Goal: Task Accomplishment & Management: Use online tool/utility

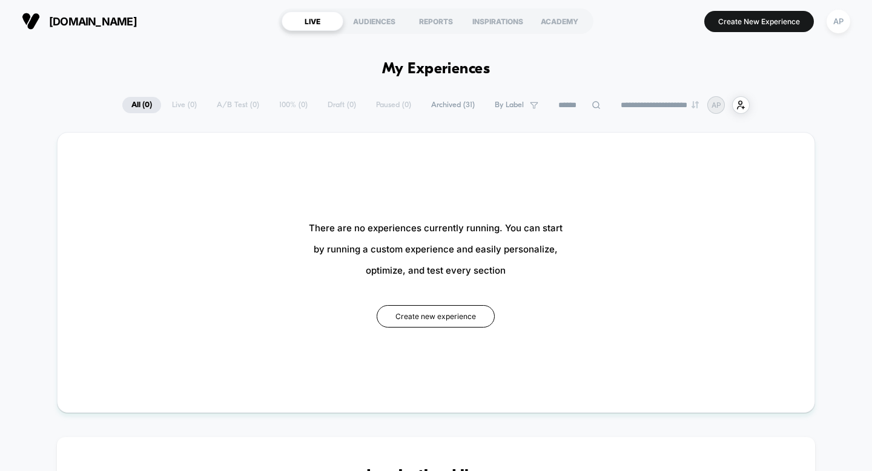
click at [793, 10] on section "Create New Experience AP" at bounding box center [728, 21] width 251 height 30
click at [794, 24] on button "Create New Experience" at bounding box center [759, 21] width 110 height 21
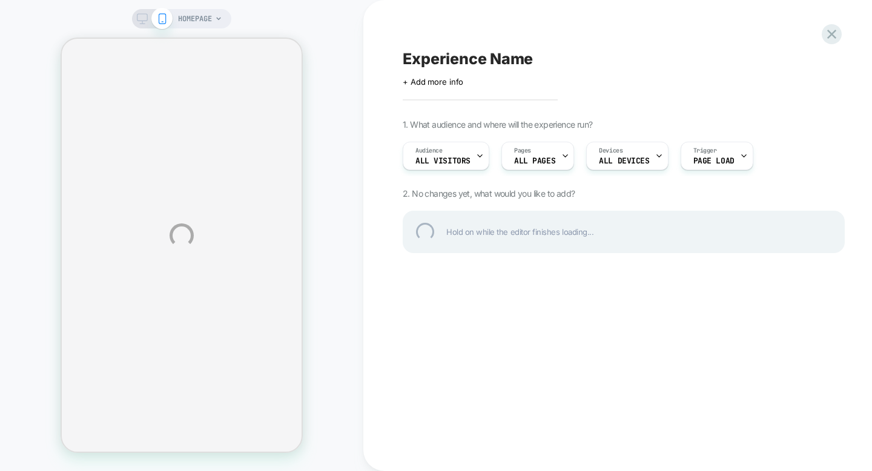
click at [470, 50] on div "Experience Name" at bounding box center [624, 59] width 442 height 18
type textarea "*"
click at [557, 58] on div "**********" at bounding box center [624, 59] width 442 height 18
click at [524, 56] on textarea "**********" at bounding box center [476, 59] width 147 height 18
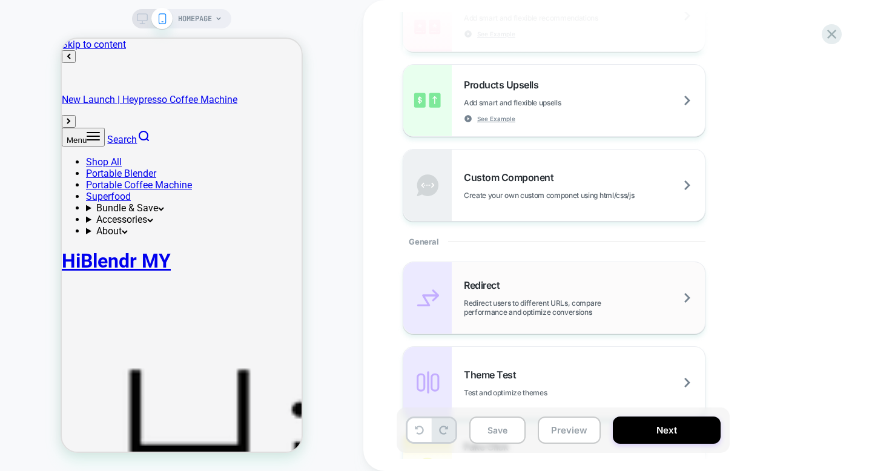
scroll to position [319, 0]
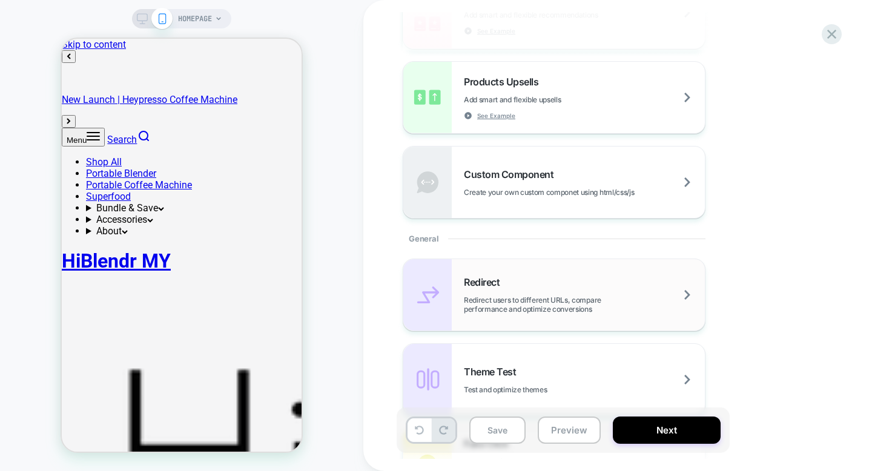
type textarea "**********"
click at [593, 276] on div "Redirect Redirect users to different URLs, compare performance and optimize con…" at bounding box center [584, 295] width 241 height 38
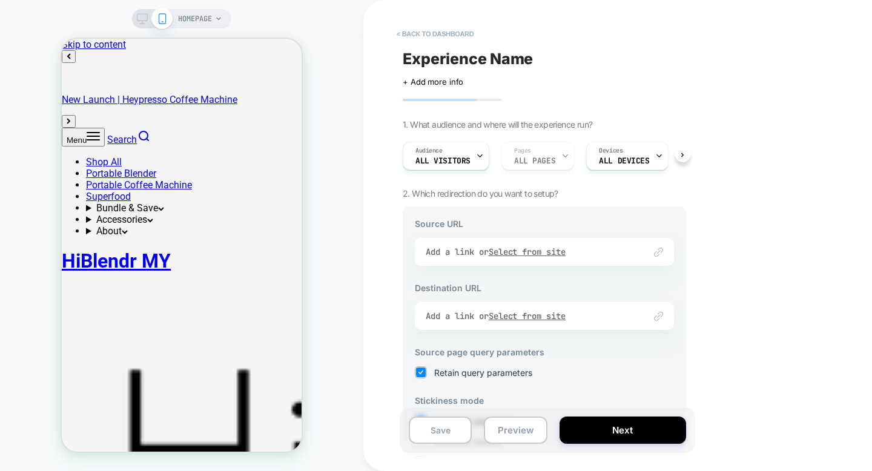
click at [452, 252] on div "Link to Add a link or Select from site" at bounding box center [544, 252] width 259 height 28
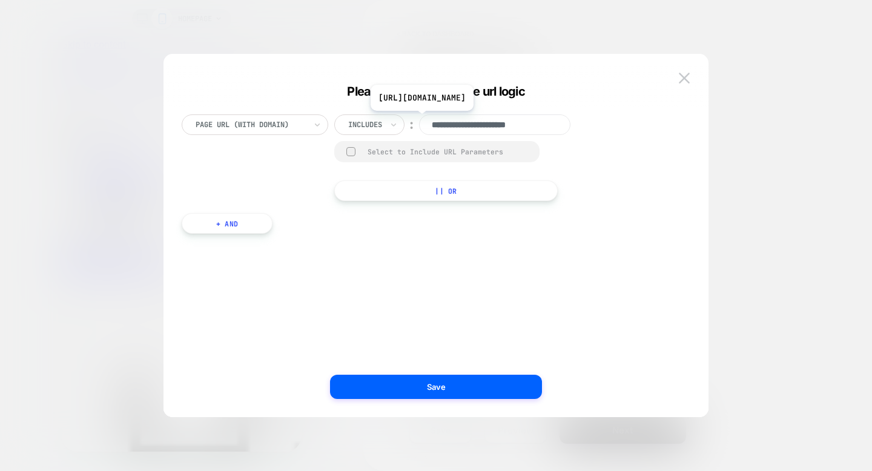
drag, startPoint x: 555, startPoint y: 123, endPoint x: 435, endPoint y: 120, distance: 119.3
click at [435, 120] on input "**********" at bounding box center [494, 124] width 151 height 21
paste input "**********"
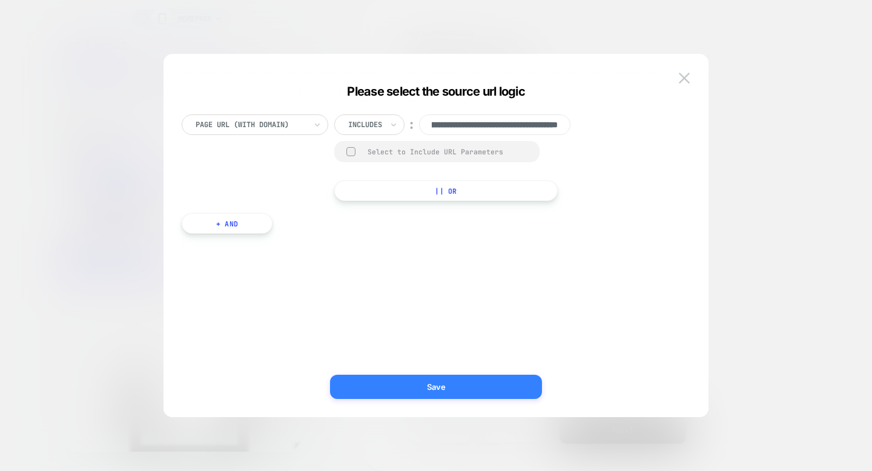
type input "**********"
click at [472, 388] on button "Save" at bounding box center [436, 387] width 212 height 24
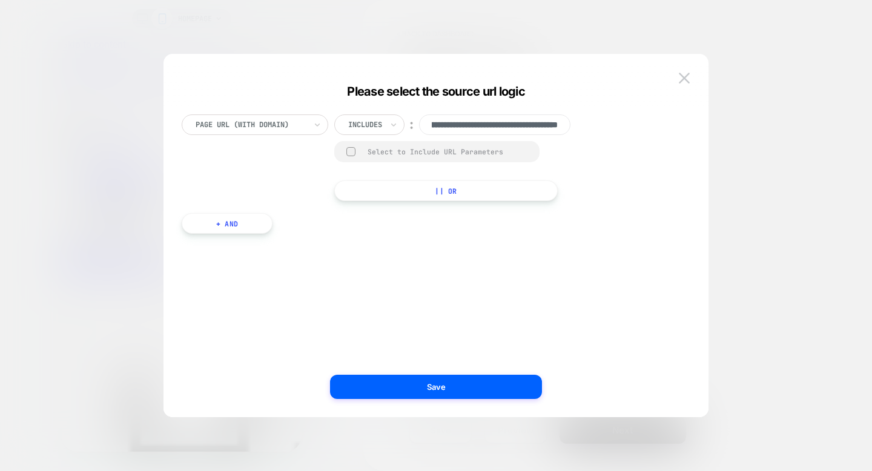
scroll to position [0, 0]
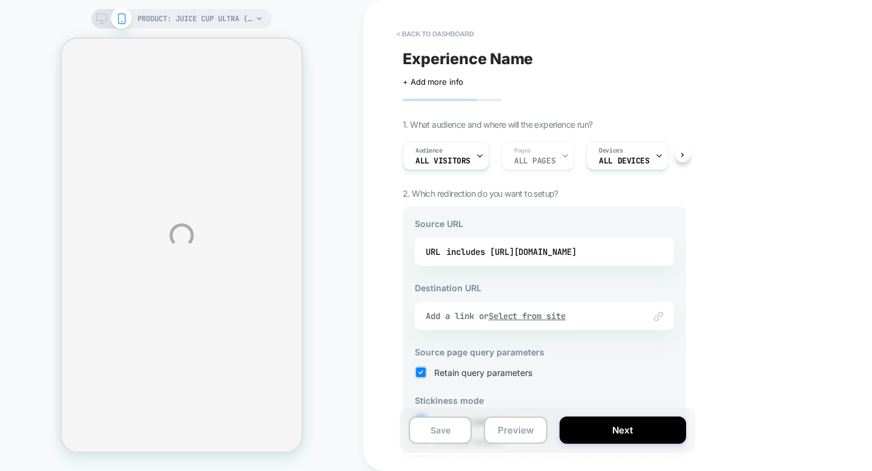
select select "**********"
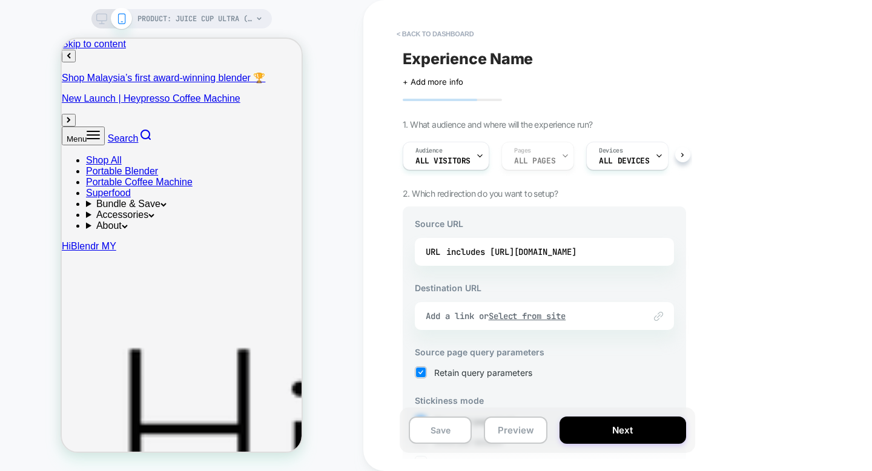
scroll to position [0, 228]
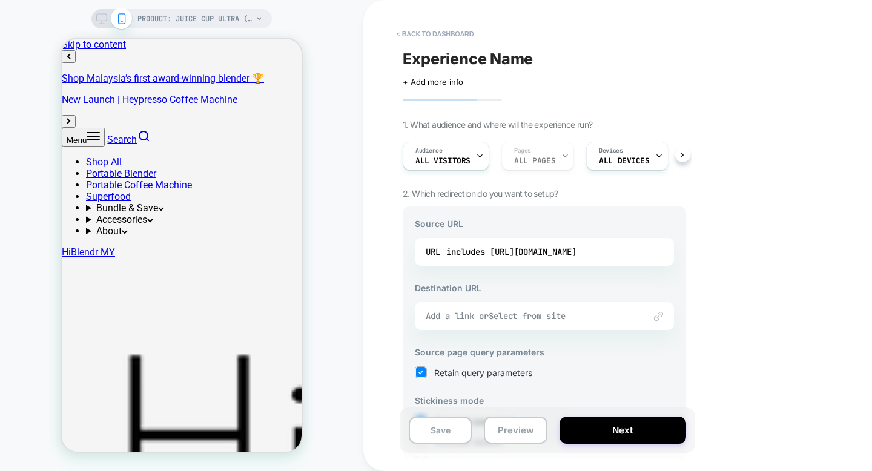
click at [474, 315] on div "Add a link or Select from site" at bounding box center [529, 316] width 207 height 11
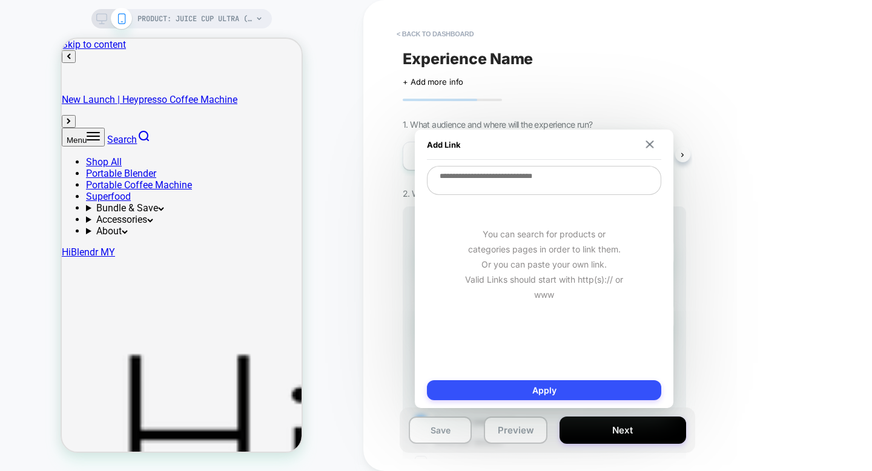
click at [518, 195] on textarea at bounding box center [544, 180] width 234 height 29
click at [520, 188] on textarea at bounding box center [544, 180] width 234 height 29
paste textarea "**********"
type textarea "*"
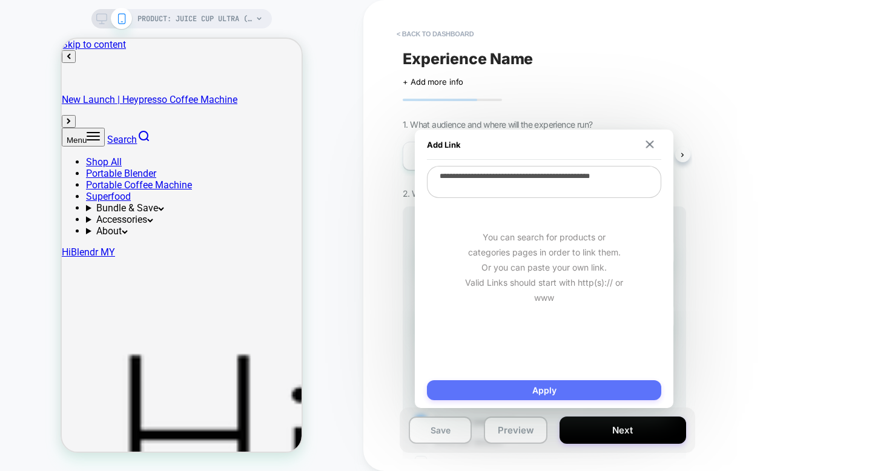
type textarea "**********"
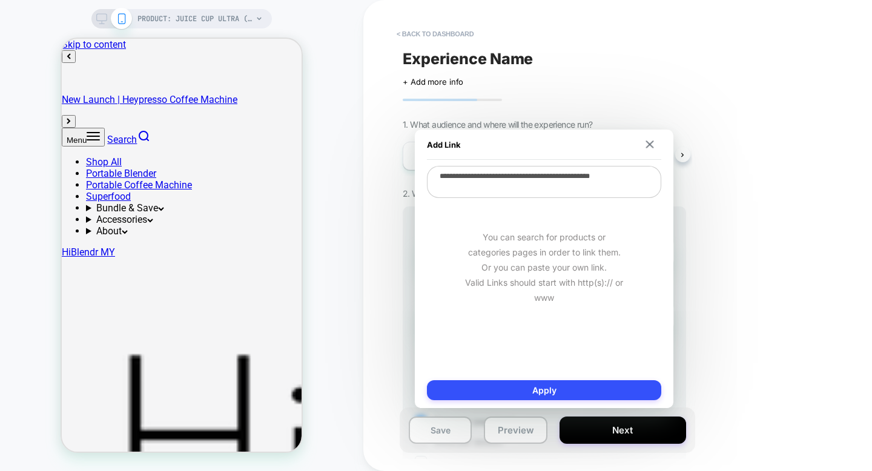
drag, startPoint x: 559, startPoint y: 394, endPoint x: 775, endPoint y: 397, distance: 216.2
click at [560, 394] on button "Apply" at bounding box center [544, 390] width 234 height 20
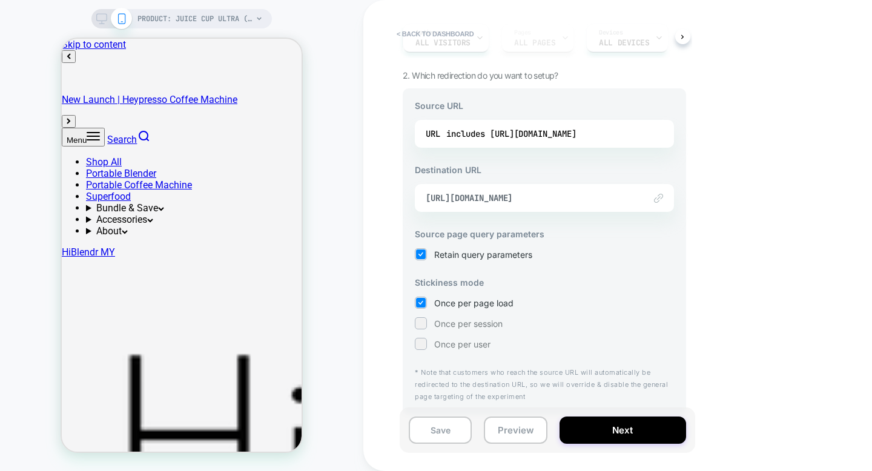
scroll to position [122, 0]
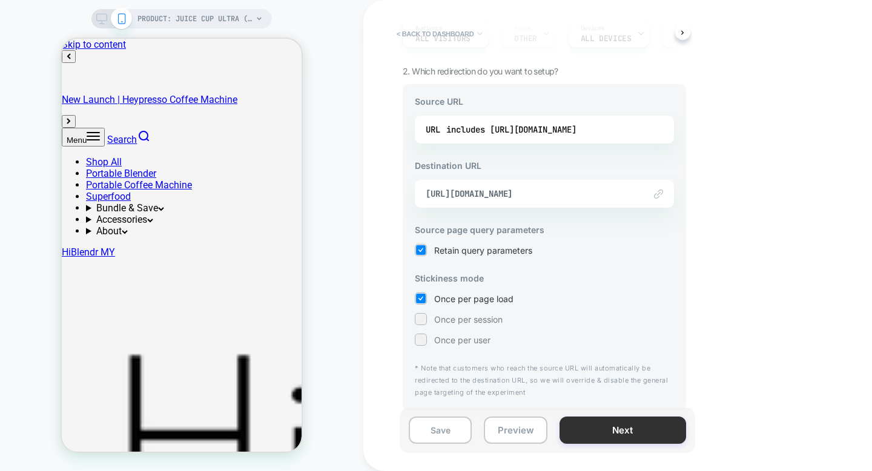
click at [610, 437] on button "Next" at bounding box center [623, 430] width 127 height 27
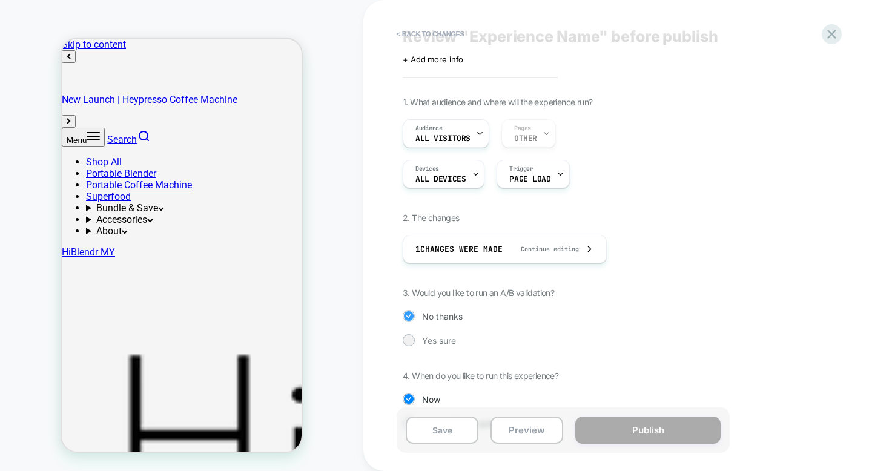
scroll to position [59, 0]
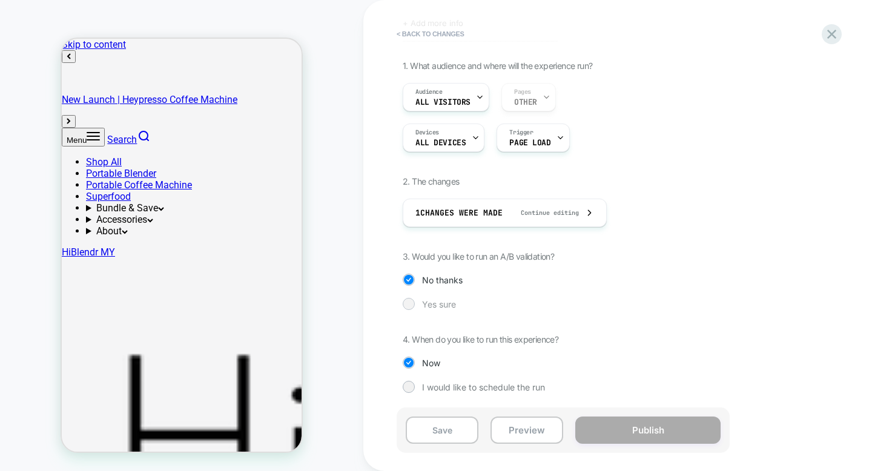
click at [440, 305] on span "Yes sure" at bounding box center [439, 304] width 34 height 10
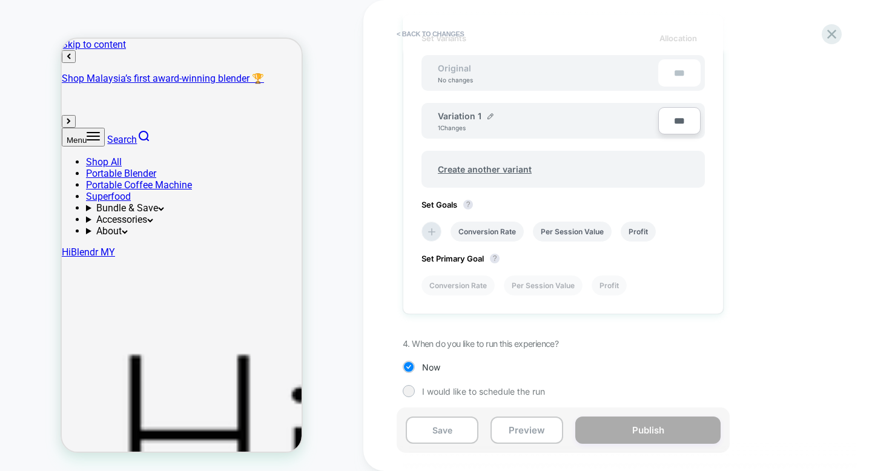
scroll to position [366, 0]
click at [439, 226] on li at bounding box center [431, 232] width 20 height 20
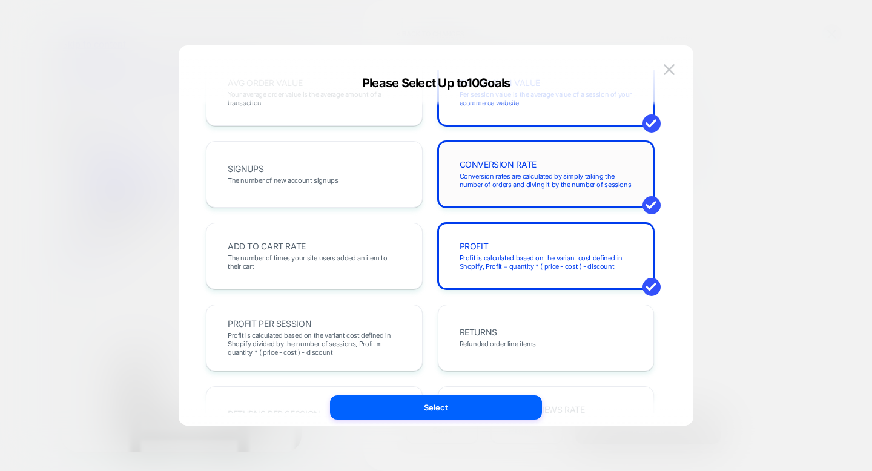
scroll to position [0, 0]
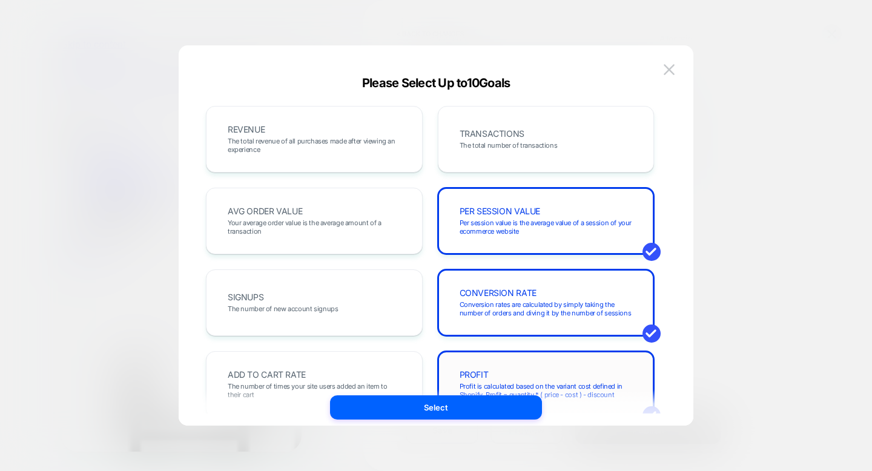
click at [507, 358] on div "PROFIT Profit is calculated based on the variant cost defined in Shopify, Profi…" at bounding box center [546, 384] width 217 height 67
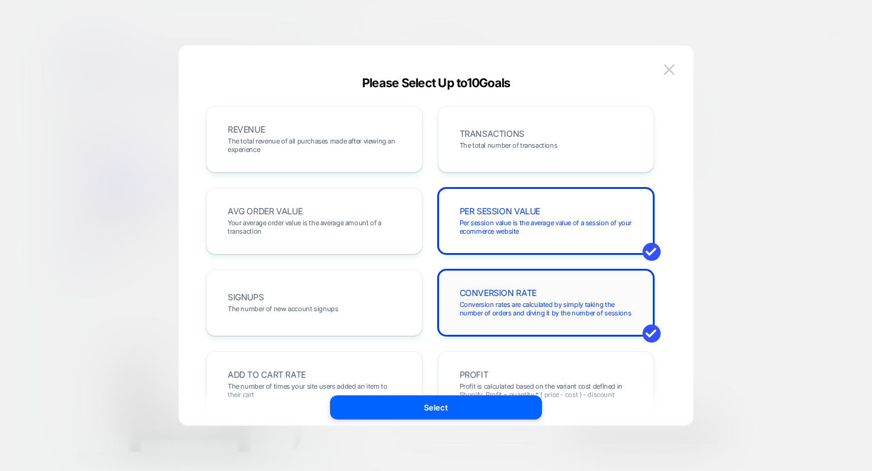
click at [521, 305] on span "Conversion rates are calculated by simply taking the number of orders and divin…" at bounding box center [546, 308] width 173 height 17
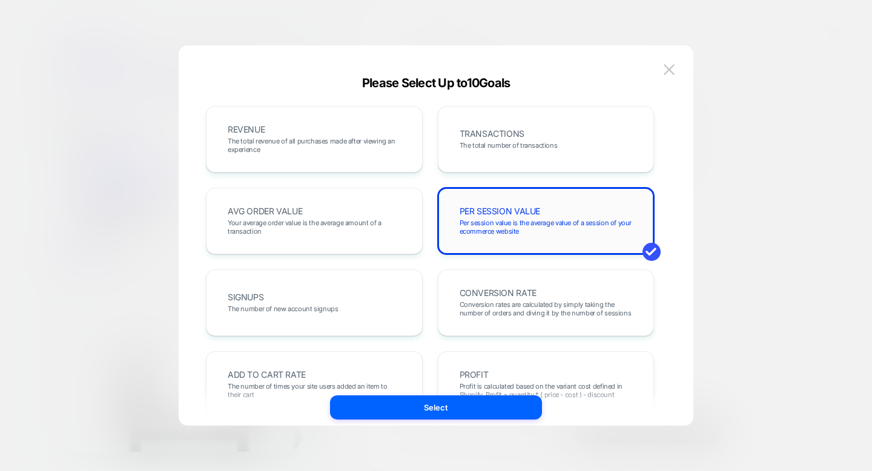
click at [532, 237] on div "PER SESSION VALUE Per session value is the average value of a session of your e…" at bounding box center [546, 220] width 191 height 41
click at [515, 345] on div "REVENUE The total revenue of all purchases made after viewing an experience TRA…" at bounding box center [430, 466] width 448 height 721
click at [544, 286] on div "CONVERSION RATE Conversion rates are calculated by simply taking the number of …" at bounding box center [546, 302] width 191 height 41
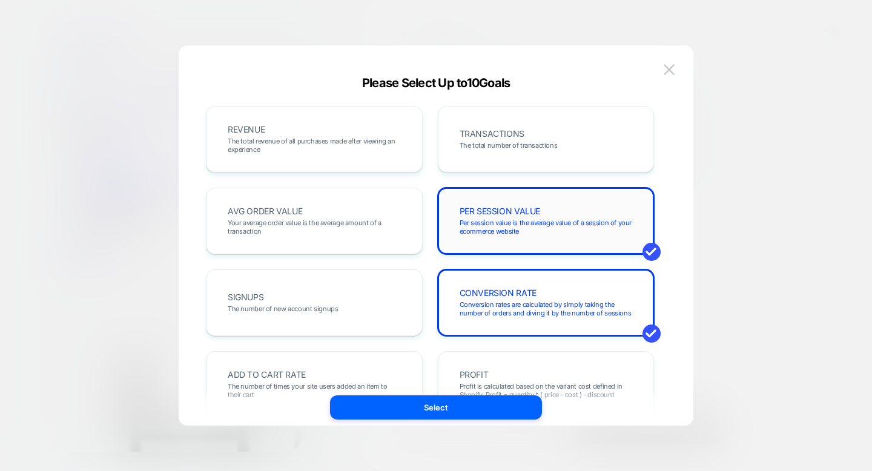
click at [544, 220] on span "Per session value is the average value of a session of your ecommerce website" at bounding box center [546, 227] width 173 height 17
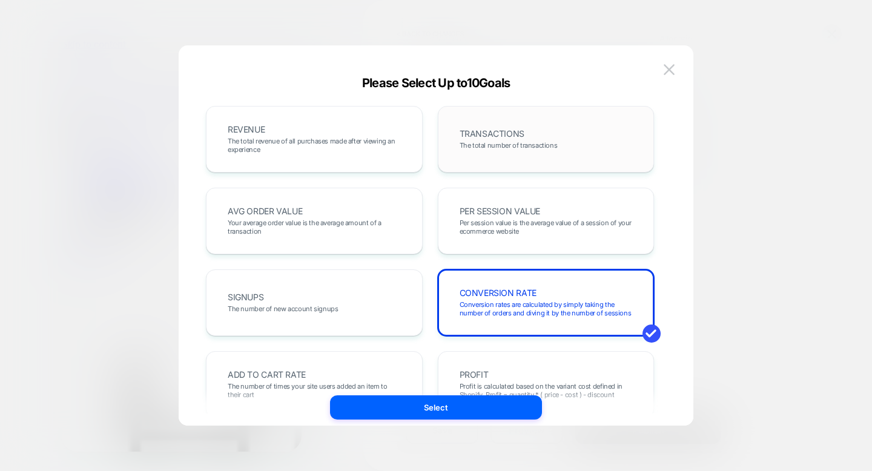
click at [552, 133] on div "TRANSACTIONS The total number of transactions" at bounding box center [546, 139] width 191 height 41
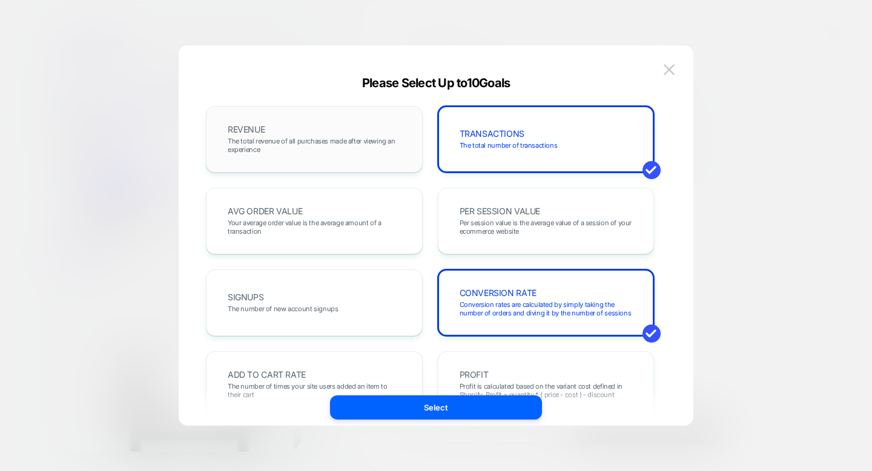
click at [392, 147] on span "The total revenue of all purchases made after viewing an experience" at bounding box center [314, 145] width 173 height 17
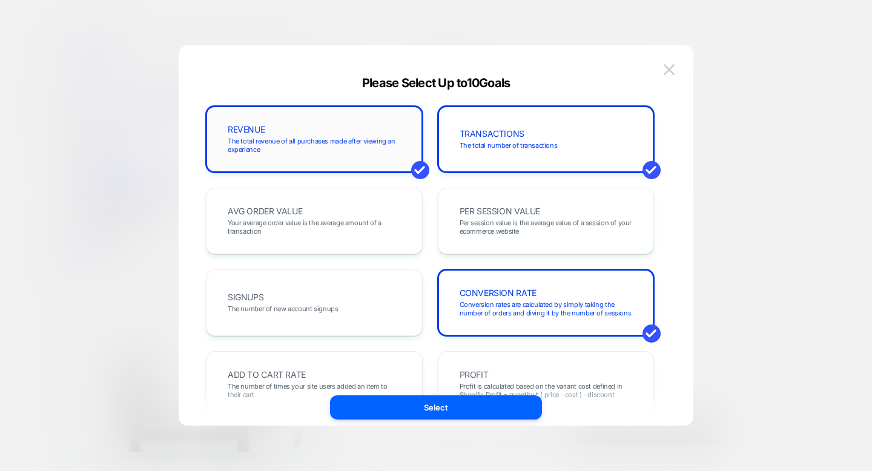
click at [392, 147] on span "The total revenue of all purchases made after viewing an experience" at bounding box center [314, 145] width 173 height 17
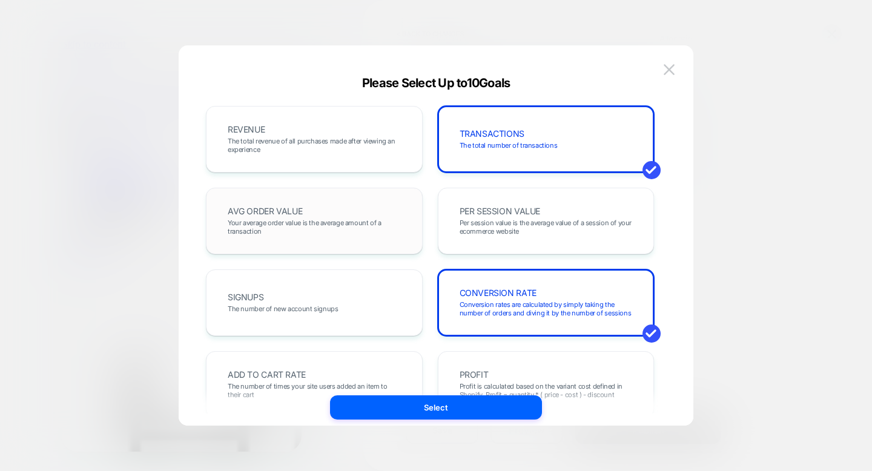
click at [339, 214] on div "AVG ORDER VALUE Your average order value is the average amount of a transaction" at bounding box center [314, 220] width 191 height 41
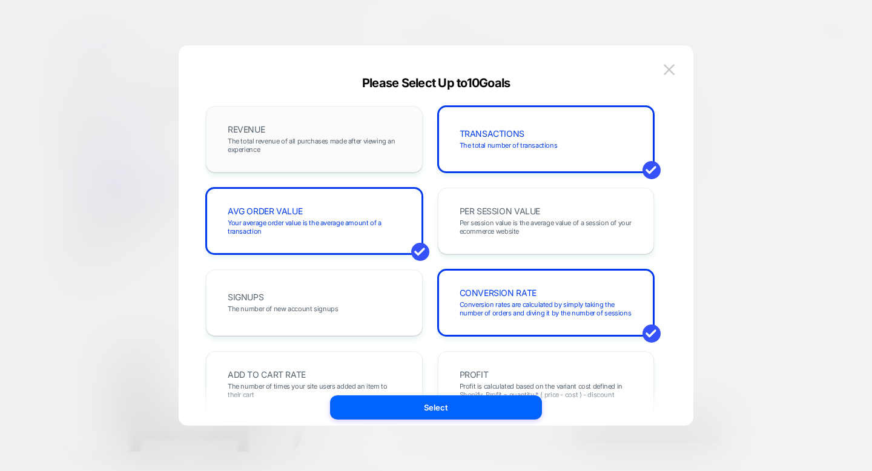
click at [350, 151] on span "The total revenue of all purchases made after viewing an experience" at bounding box center [314, 145] width 173 height 17
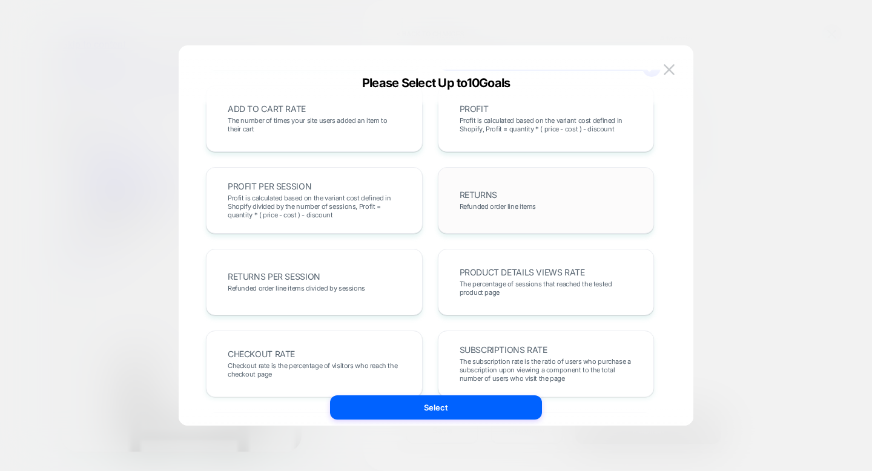
scroll to position [327, 0]
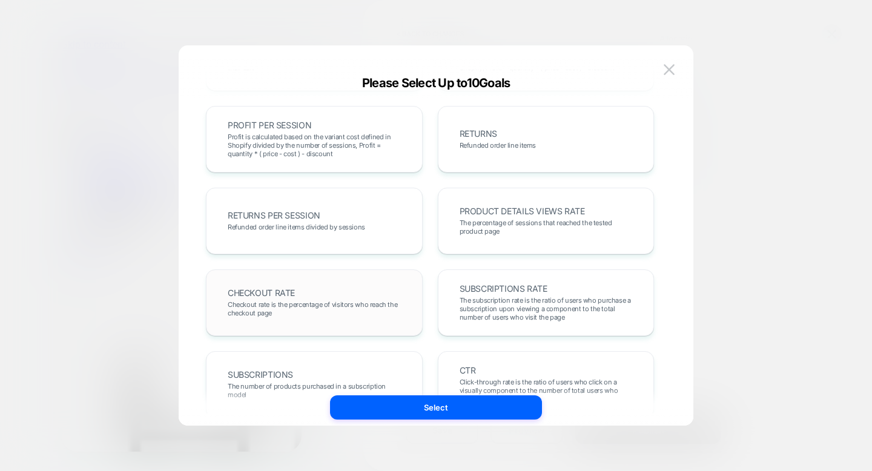
click at [331, 296] on div "CHECKOUT RATE Checkout rate is the percentage of visitors who reach the checkou…" at bounding box center [314, 302] width 191 height 41
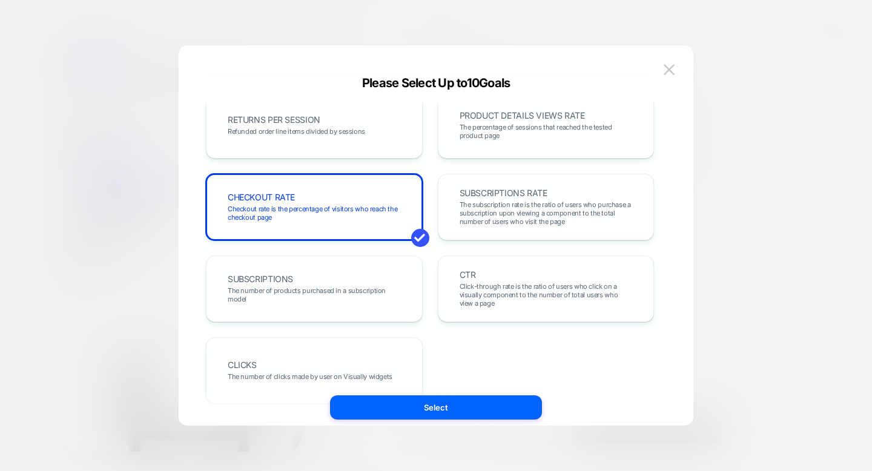
scroll to position [449, 0]
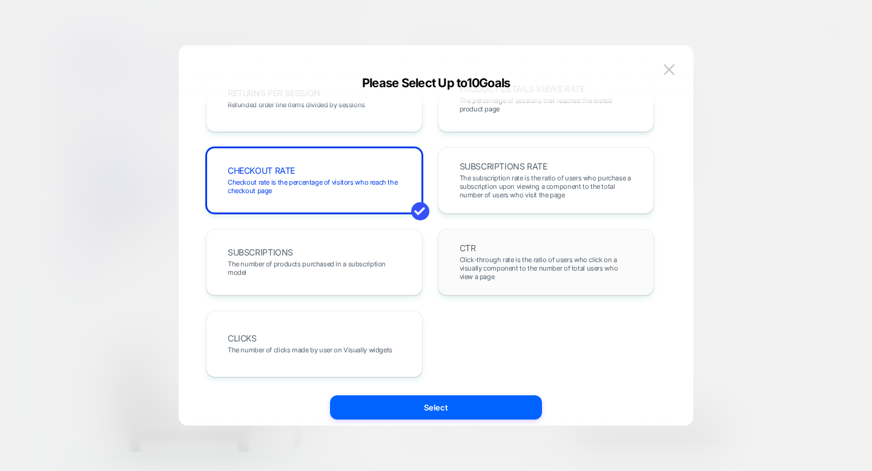
click at [589, 262] on span "Click-through rate is the ratio of users who click on a visually component to t…" at bounding box center [546, 268] width 173 height 25
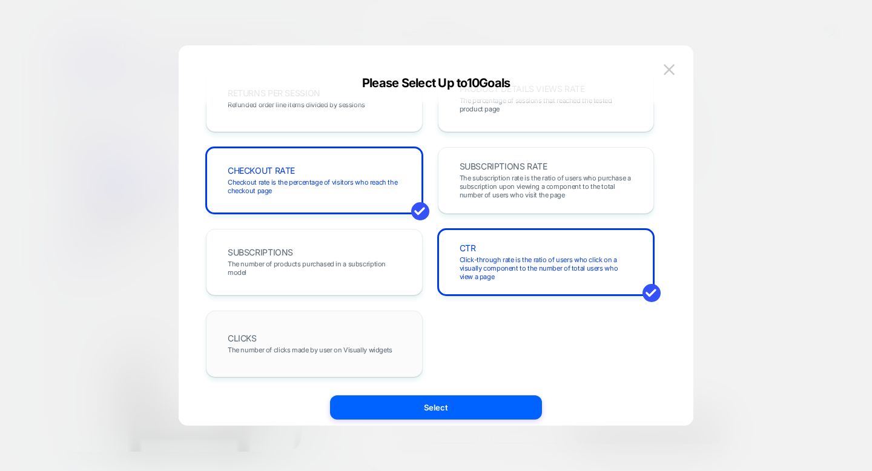
click at [354, 337] on div "CLICKS The number of clicks made by user on Visually widgets" at bounding box center [314, 343] width 191 height 41
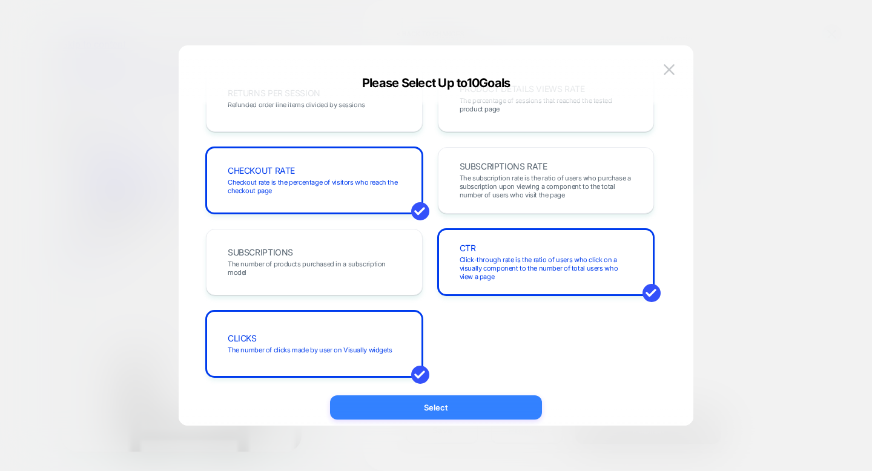
click at [414, 406] on button "Select" at bounding box center [436, 407] width 212 height 24
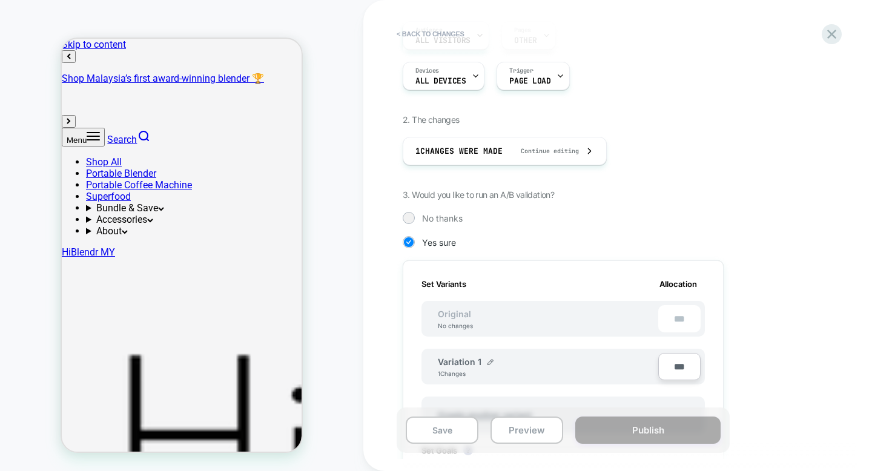
scroll to position [0, 0]
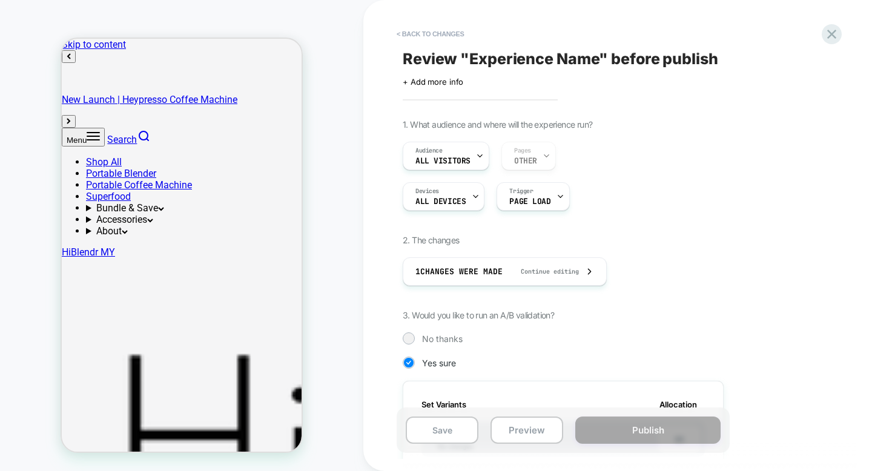
click at [707, 58] on span "Review " Experience Name " before publish" at bounding box center [561, 59] width 316 height 18
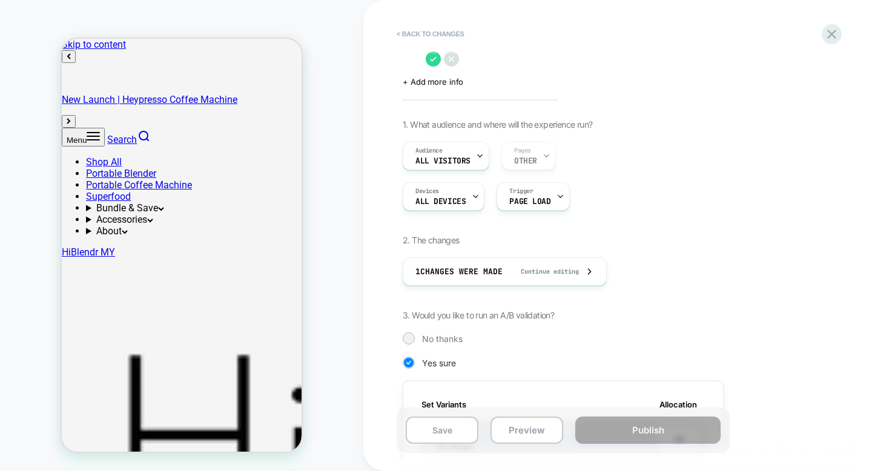
click at [459, 57] on icon at bounding box center [451, 58] width 15 height 15
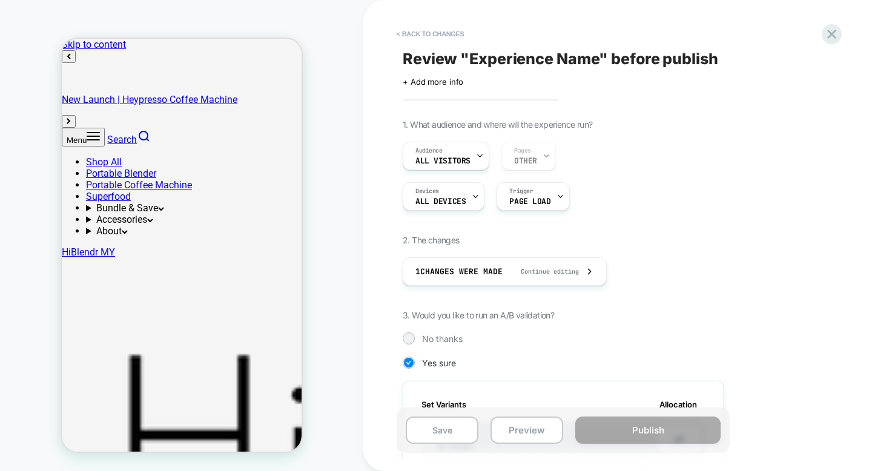
click at [535, 48] on span "Review " Experience Name " before publish" at bounding box center [624, 57] width 442 height 19
click at [514, 53] on span "Review " Experience Name " before publish" at bounding box center [561, 59] width 316 height 18
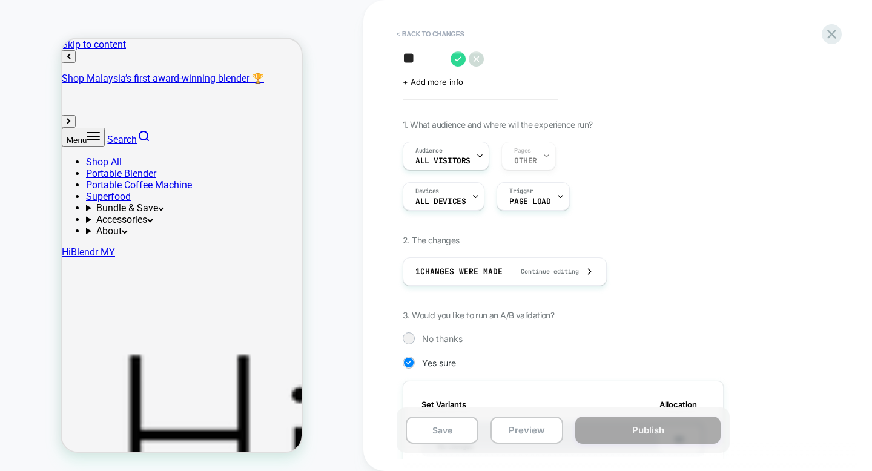
type textarea "*"
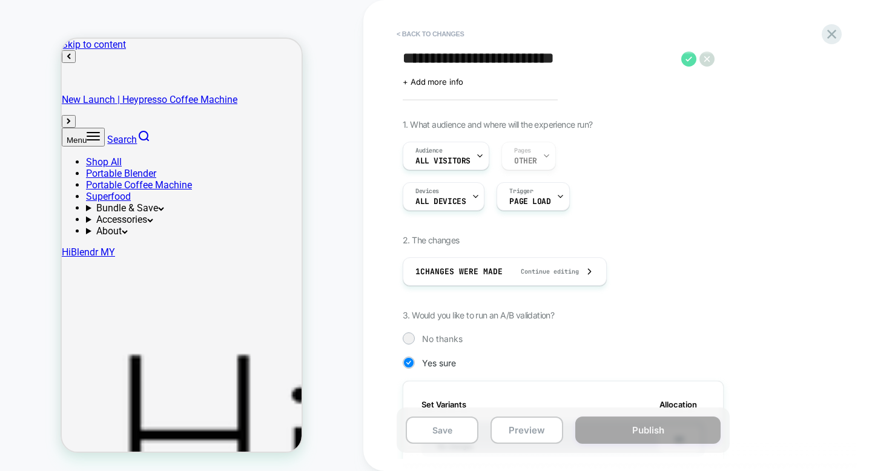
type textarea "**********"
click at [683, 52] on icon at bounding box center [688, 58] width 15 height 15
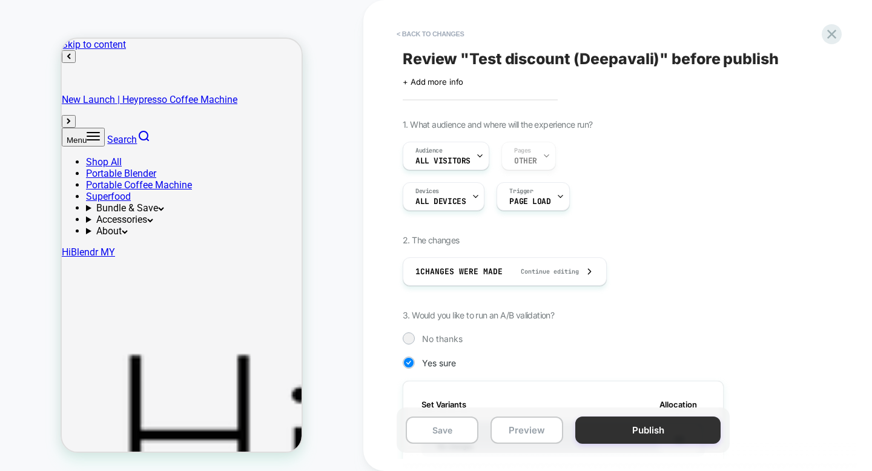
click at [638, 436] on button "Publish" at bounding box center [647, 430] width 145 height 27
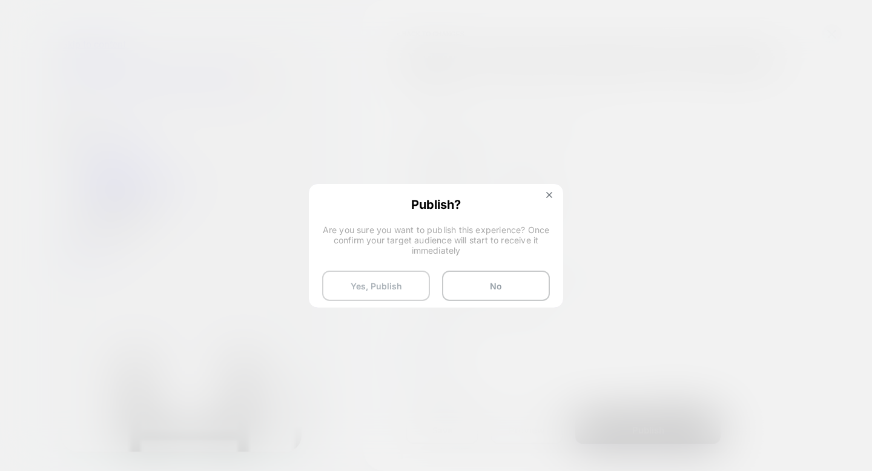
click at [403, 283] on button "Yes, Publish" at bounding box center [376, 286] width 108 height 30
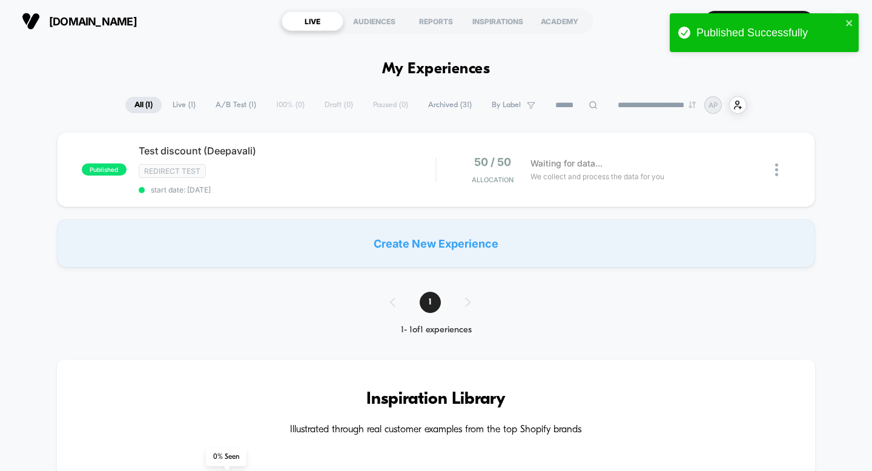
click at [437, 106] on span "Archived ( 31 )" at bounding box center [450, 105] width 62 height 16
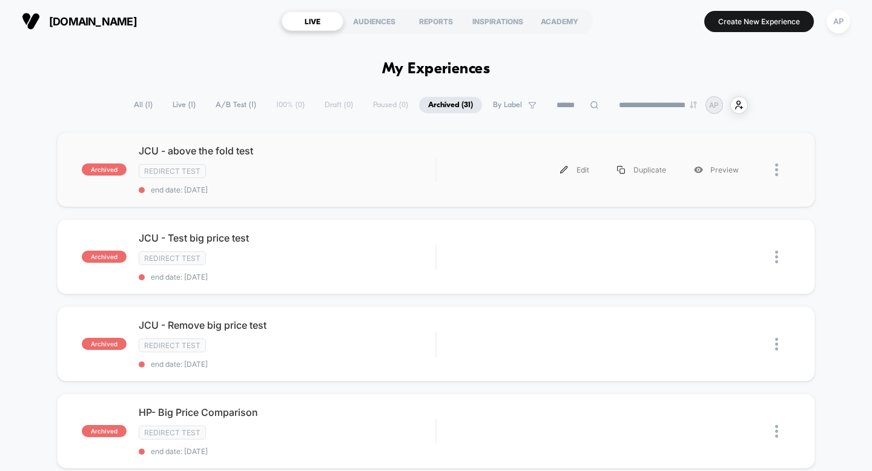
click at [773, 168] on div at bounding box center [772, 169] width 38 height 27
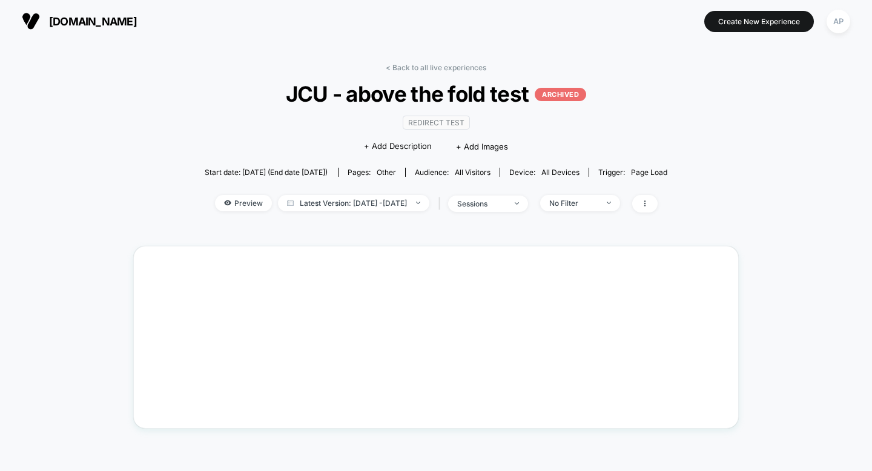
click at [725, 170] on html "[DOMAIN_NAME] Create New Experience AP [DOMAIN_NAME] < Back to all live experie…" at bounding box center [436, 235] width 872 height 471
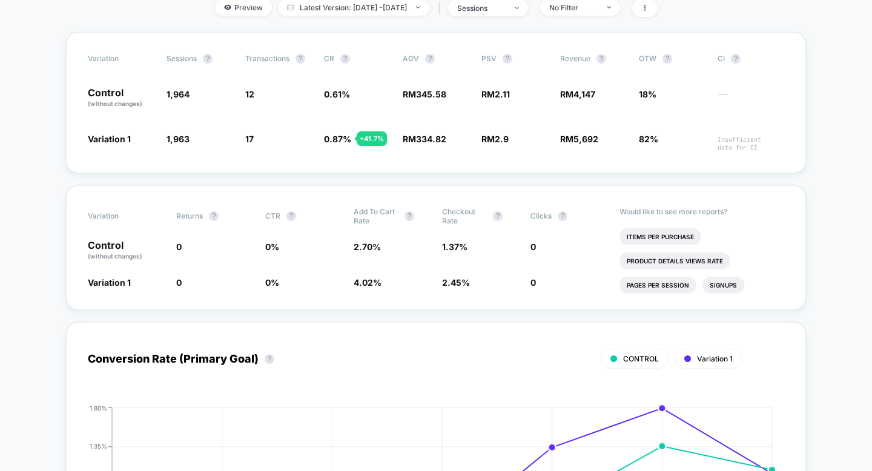
scroll to position [176, 0]
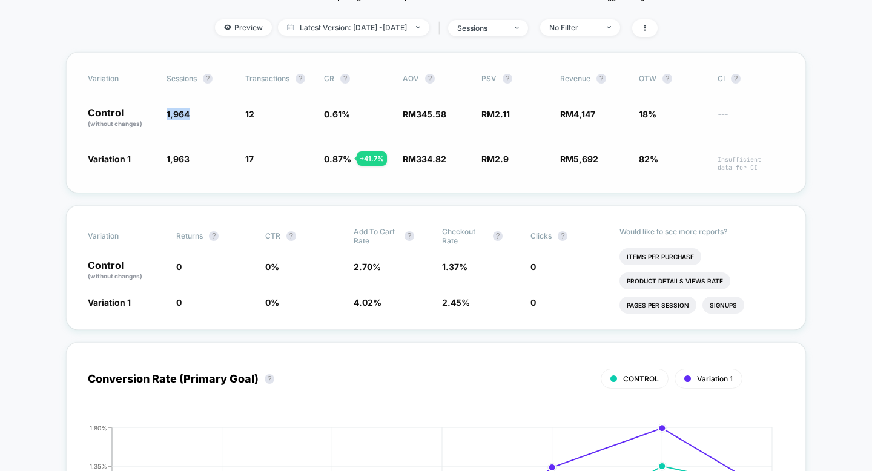
drag, startPoint x: 171, startPoint y: 112, endPoint x: 219, endPoint y: 116, distance: 48.0
click at [219, 116] on div "Control (without changes) 1,964 12 0.61 % RM 345.58 RM 2.11 RM 4,147 18% ---" at bounding box center [436, 118] width 696 height 21
copy span "1,964"
drag, startPoint x: 166, startPoint y: 159, endPoint x: 208, endPoint y: 157, distance: 41.8
click at [208, 157] on div "Variation 1 1,963 - 0.05 % 17 + 41.7 % 0.87 % + 41.7 % RM 334.82 - 3.1 % RM 2.9…" at bounding box center [436, 162] width 696 height 19
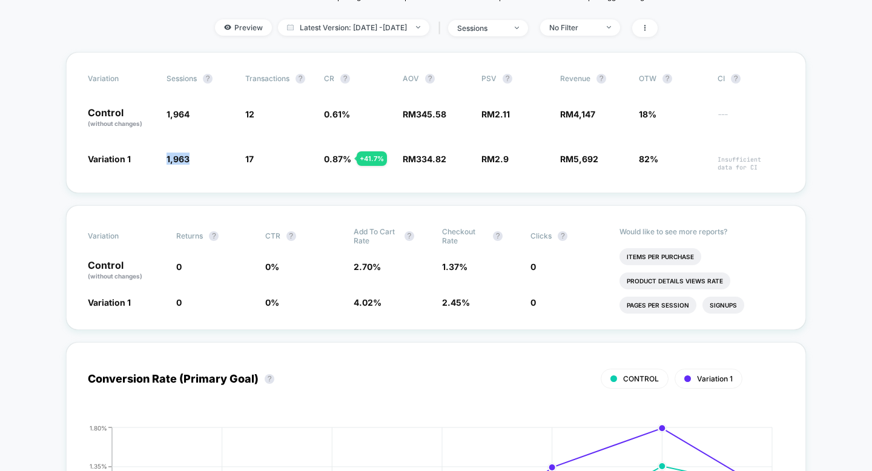
copy span "1,963"
